Goal: Book appointment/travel/reservation

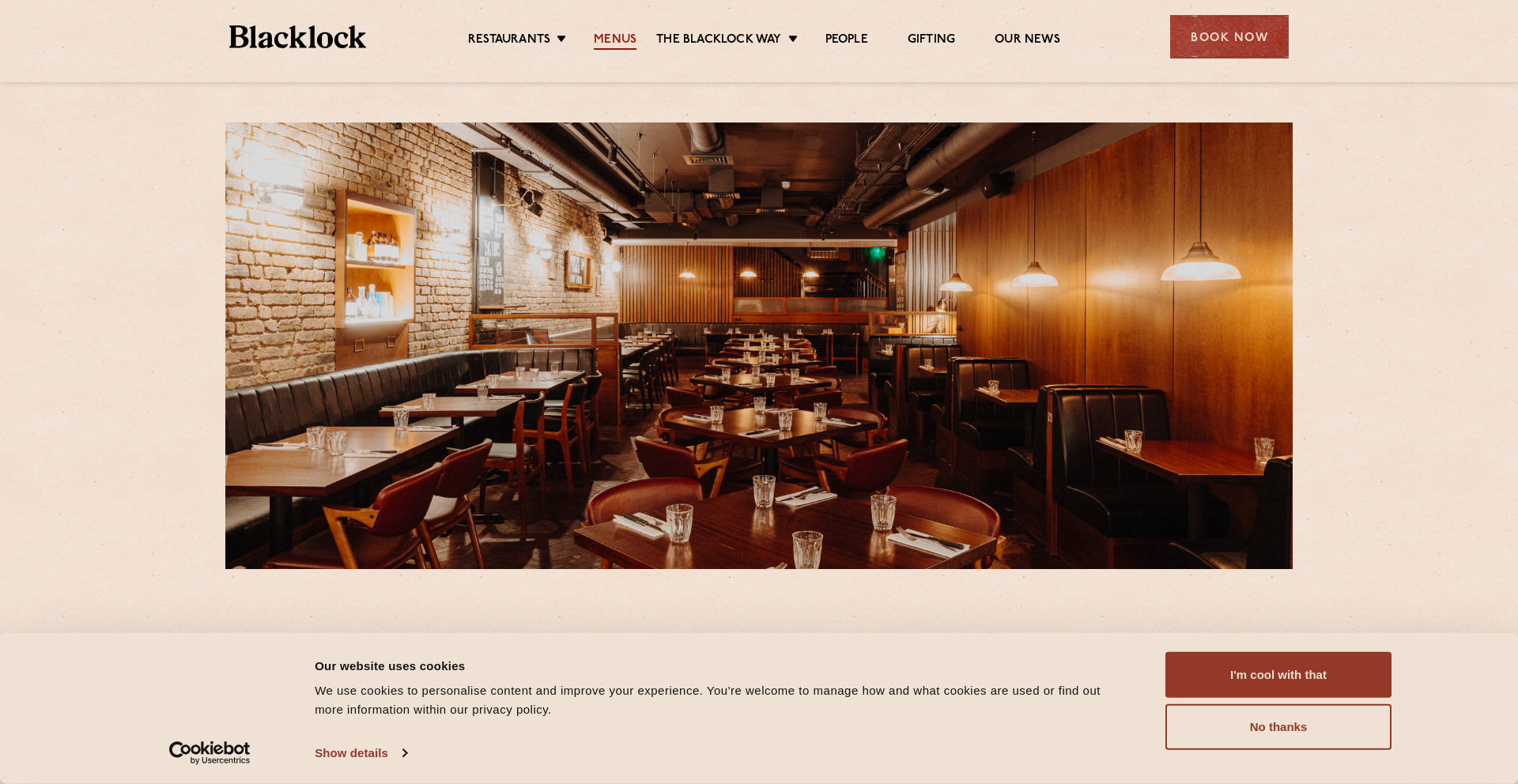
click at [619, 38] on link "Menus" at bounding box center [614, 41] width 42 height 17
